Goal: Task Accomplishment & Management: Use online tool/utility

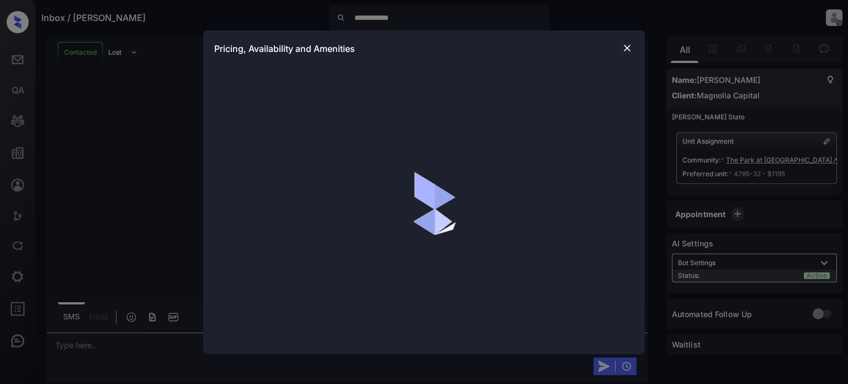
scroll to position [2356, 0]
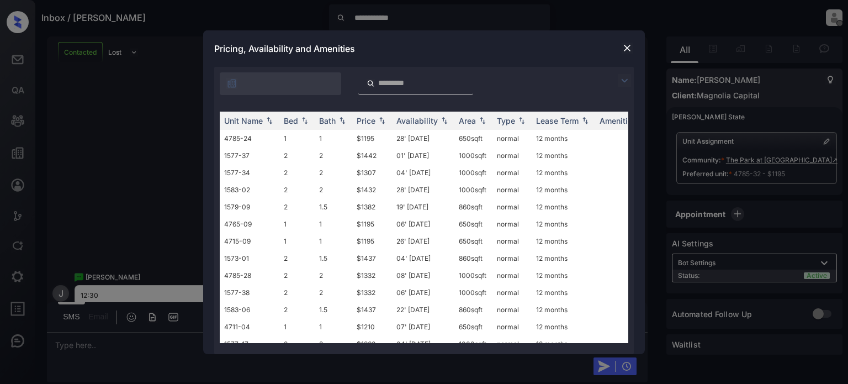
click at [627, 48] on img at bounding box center [626, 47] width 11 height 11
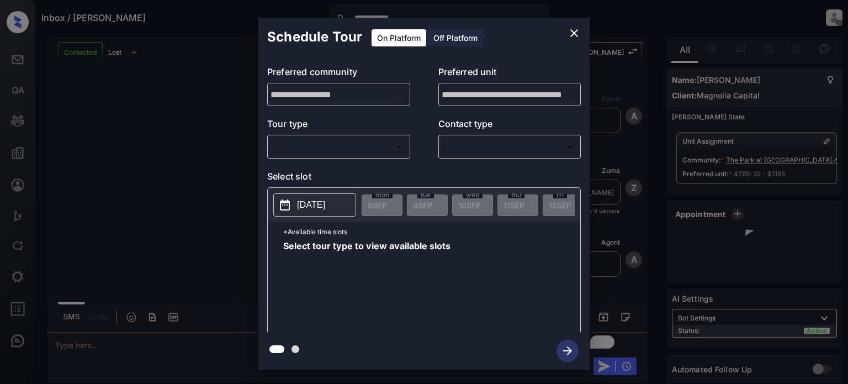
scroll to position [2356, 0]
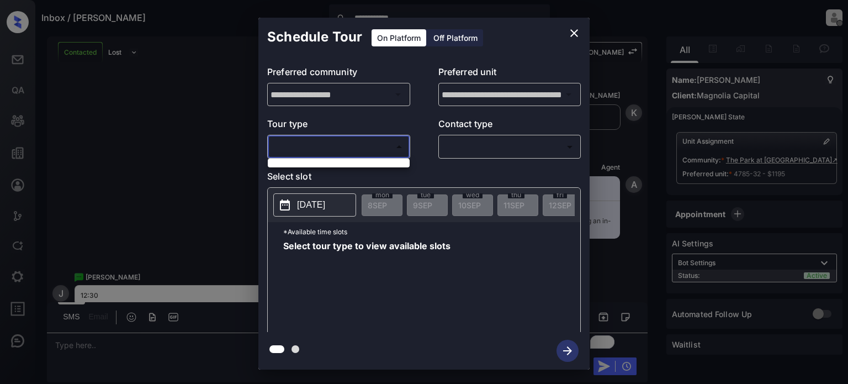
click at [393, 148] on body "**********" at bounding box center [424, 192] width 848 height 384
click at [567, 146] on div at bounding box center [424, 192] width 848 height 384
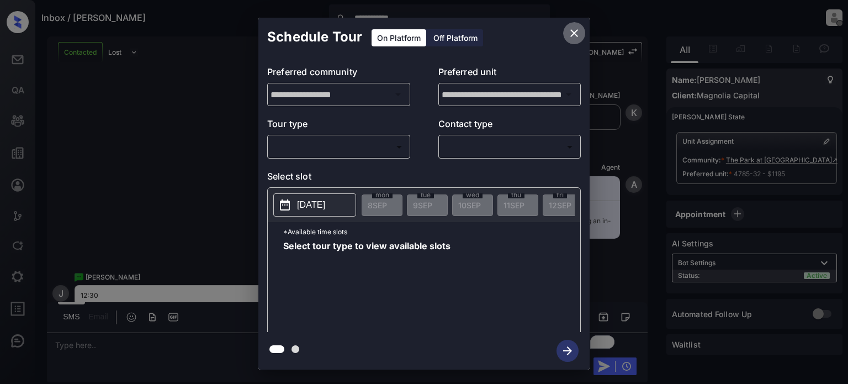
click at [570, 31] on icon "close" at bounding box center [573, 32] width 13 height 13
